Goal: Check status

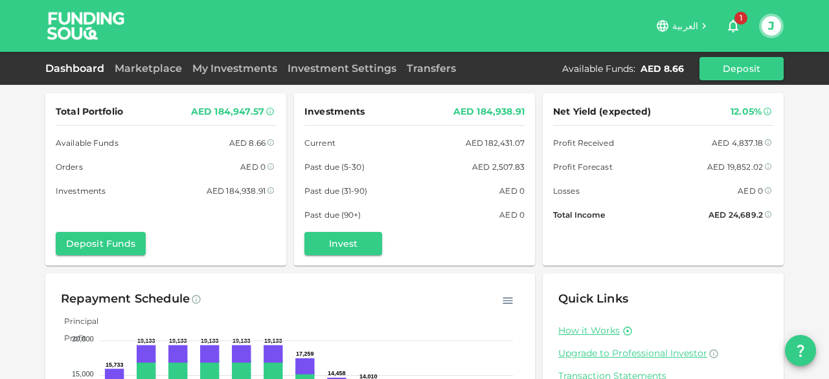
click at [738, 23] on span "1" at bounding box center [741, 18] width 13 height 13
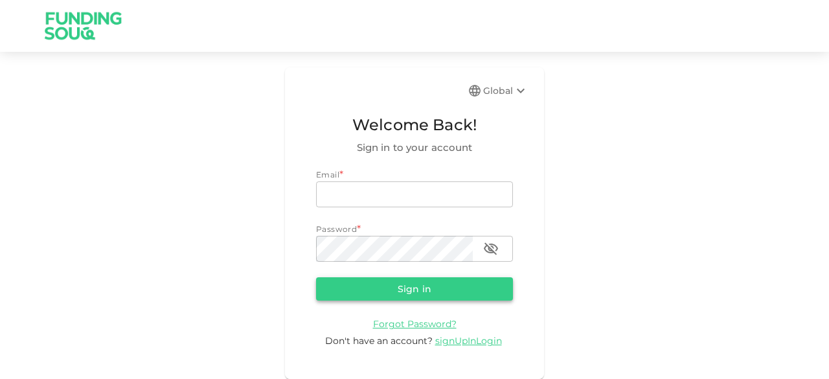
type input "[EMAIL_ADDRESS][DOMAIN_NAME]"
click at [371, 292] on button "Sign in" at bounding box center [414, 288] width 197 height 23
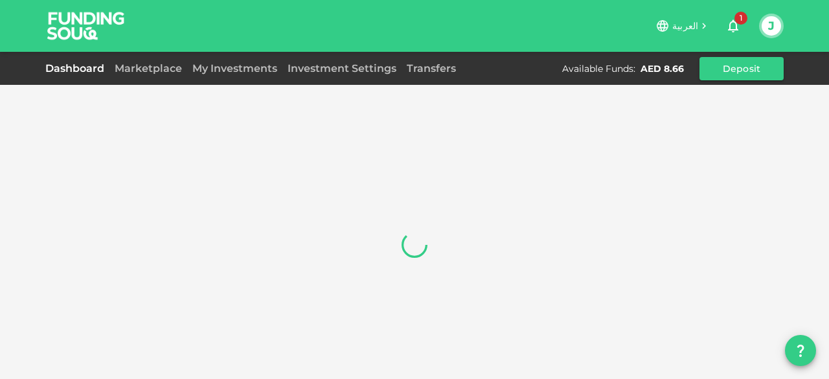
click at [731, 23] on icon "button" at bounding box center [733, 26] width 10 height 13
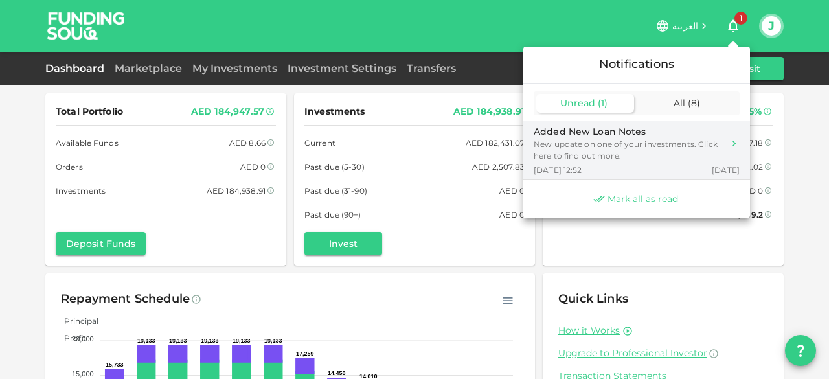
click at [571, 143] on div "New update on one of your investments. Click here to find out more." at bounding box center [629, 150] width 190 height 23
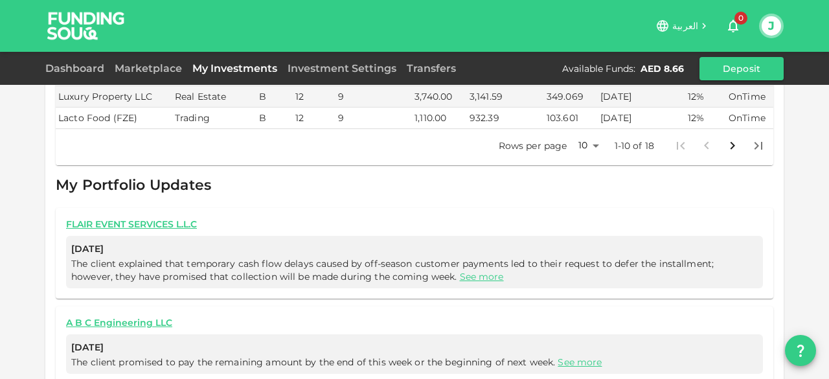
scroll to position [544, 0]
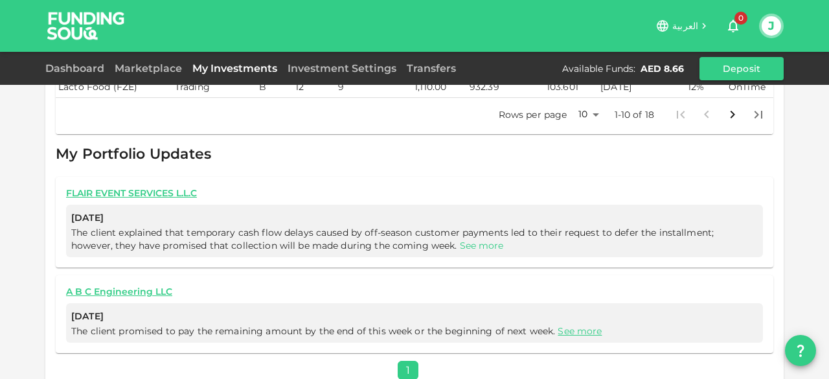
click at [460, 240] on link "See more" at bounding box center [482, 246] width 44 height 12
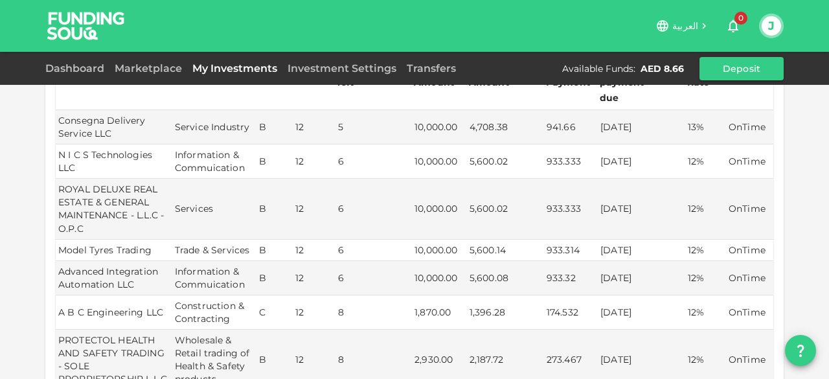
scroll to position [0, 0]
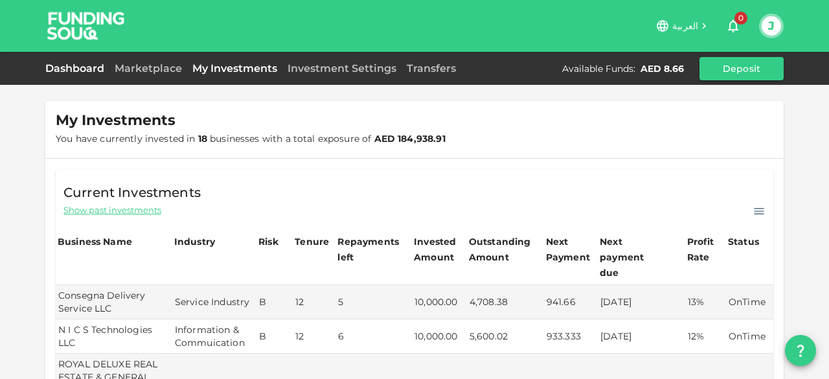
click at [63, 71] on link "Dashboard" at bounding box center [77, 68] width 64 height 12
